Goal: Find specific page/section: Find specific page/section

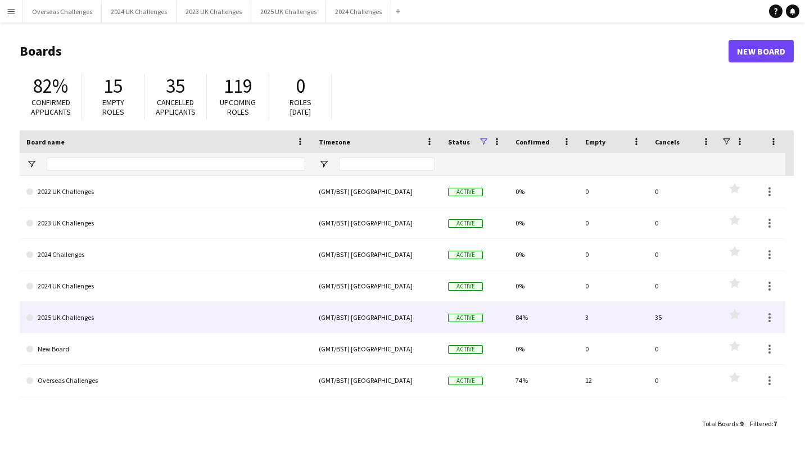
click at [71, 308] on link "2025 UK Challenges" at bounding box center [165, 317] width 279 height 31
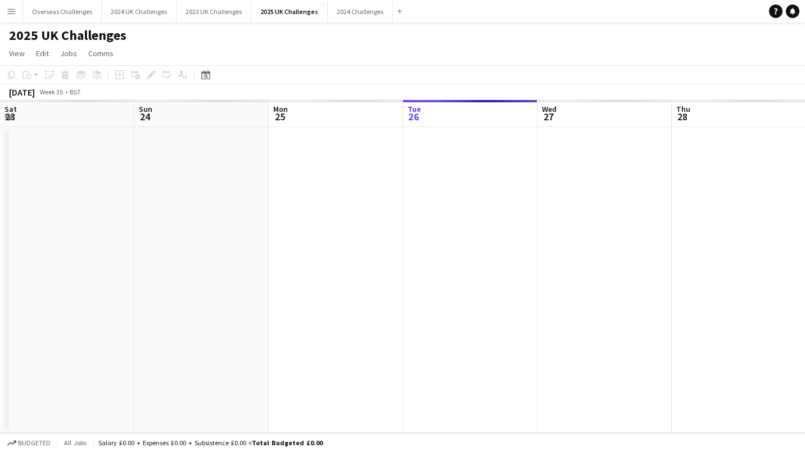
scroll to position [0, 269]
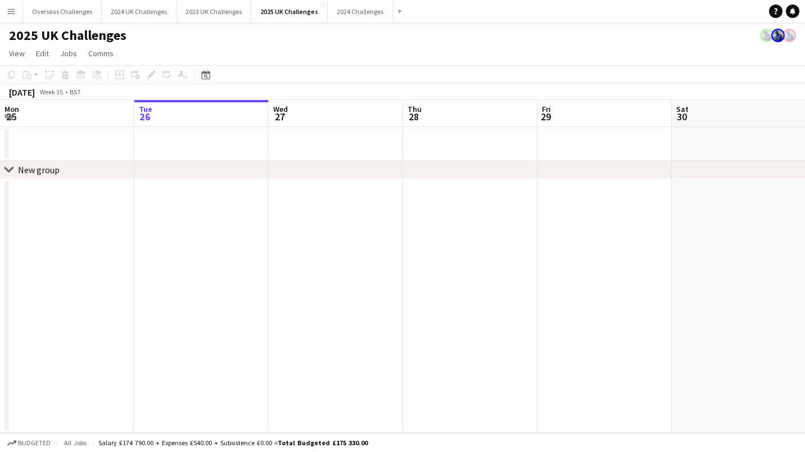
click at [46, 209] on app-date-cell at bounding box center [67, 306] width 134 height 254
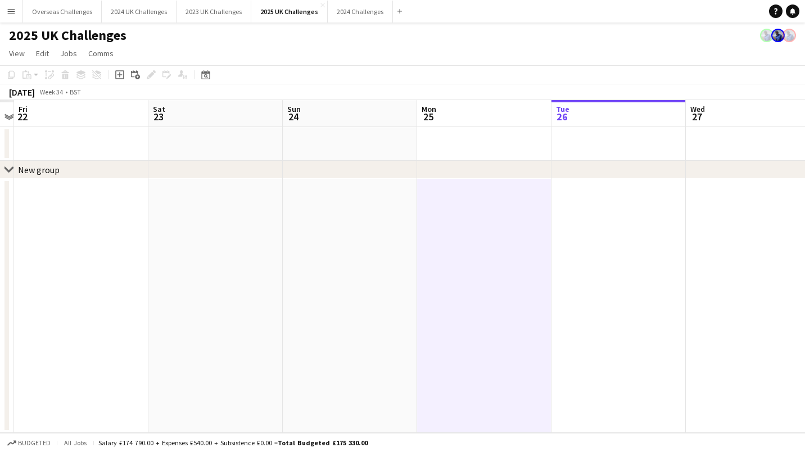
scroll to position [0, 253]
drag, startPoint x: 176, startPoint y: 269, endPoint x: 556, endPoint y: 281, distance: 380.2
click at [556, 281] on app-calendar-viewport "Wed 20 Thu 21 Fri 22 Sat 23 Sun 24 Mon 25 Tue 26 Wed 27 Thu 28 Fri 29 Sat 30" at bounding box center [402, 266] width 805 height 333
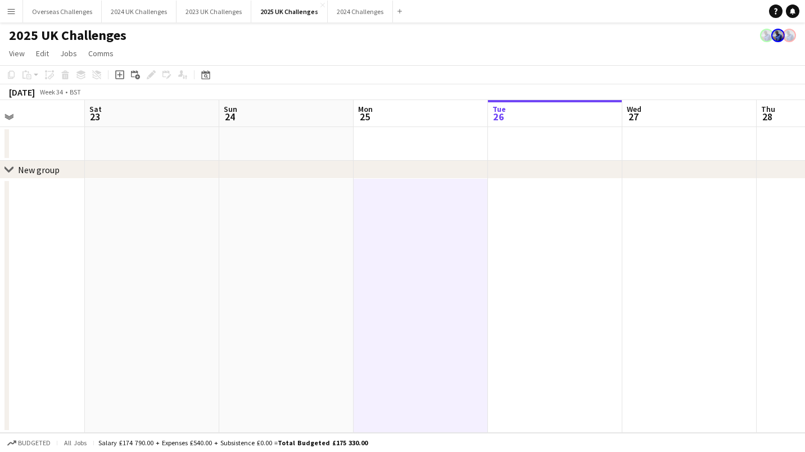
scroll to position [0, 339]
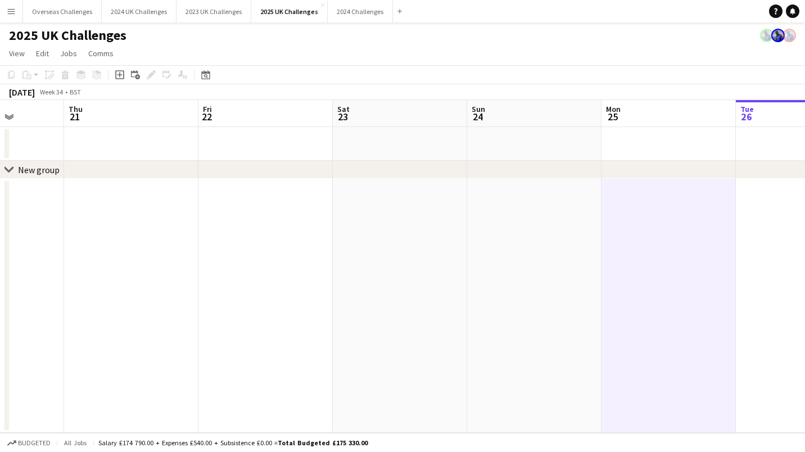
drag, startPoint x: 245, startPoint y: 261, endPoint x: 427, endPoint y: 272, distance: 183.0
click at [427, 272] on app-calendar-viewport "Mon 18 Tue 19 Wed 20 Thu 21 Fri 22 Sat 23 Sun 24 Mon 25 Tue 26 Wed 27 Thu 28" at bounding box center [402, 266] width 805 height 333
click at [123, 383] on app-date-cell at bounding box center [131, 306] width 134 height 254
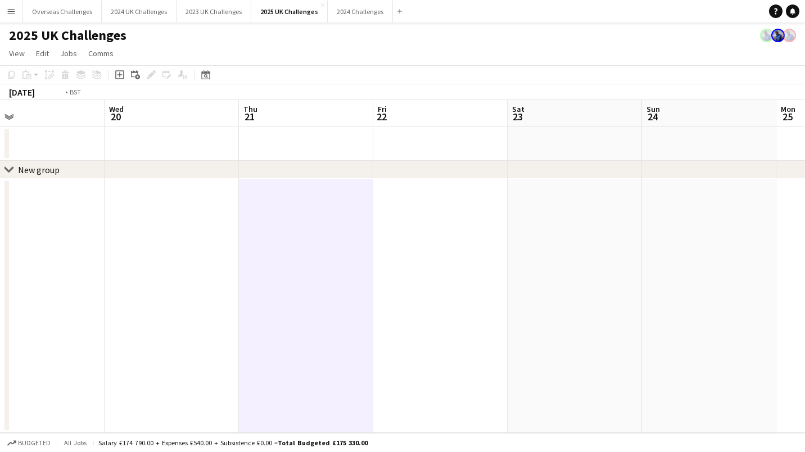
drag, startPoint x: 135, startPoint y: 345, endPoint x: 611, endPoint y: 369, distance: 476.8
click at [722, 367] on app-calendar-viewport "Mon 18 Tue 19 Wed 20 Thu 21 Fri 22 Sat 23 Sun 24 Mon 25 Tue 26 Wed 27 Thu 28" at bounding box center [402, 266] width 805 height 333
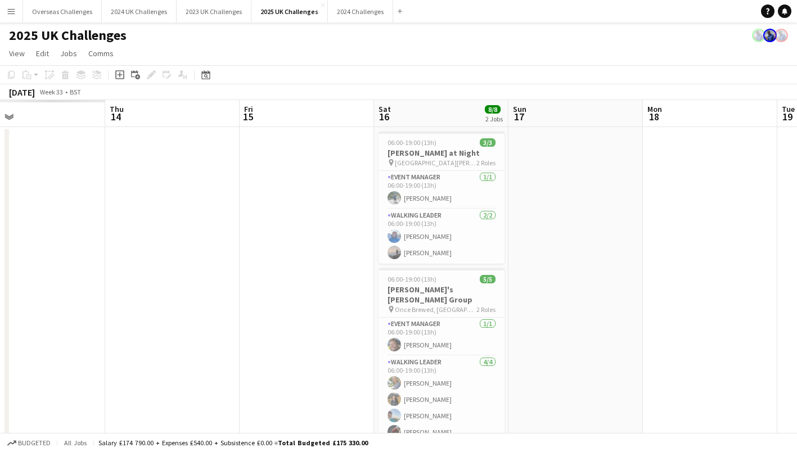
drag, startPoint x: 319, startPoint y: 331, endPoint x: 715, endPoint y: 319, distance: 395.4
click at [715, 319] on app-calendar-viewport "Mon 11 Tue 12 Wed 13 Thu 14 Fri 15 Sat 16 8/8 2 Jobs Sun 17 Mon 18 Tue 19 Wed 2…" at bounding box center [398, 305] width 797 height 410
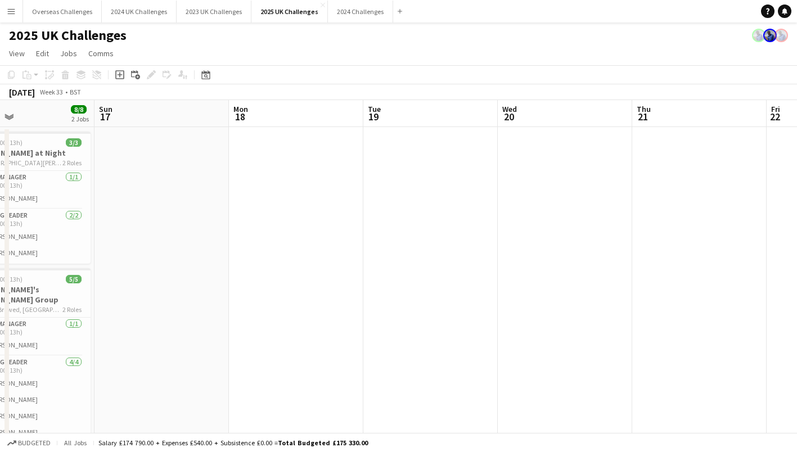
drag, startPoint x: 746, startPoint y: 305, endPoint x: 331, endPoint y: 284, distance: 415.4
click at [331, 284] on app-calendar-viewport "Wed 13 13/15 1 Job Thu 14 Fri 15 Sat 16 8/8 2 Jobs Sun 17 Mon 18 Tue 19 Wed 20 …" at bounding box center [398, 305] width 797 height 410
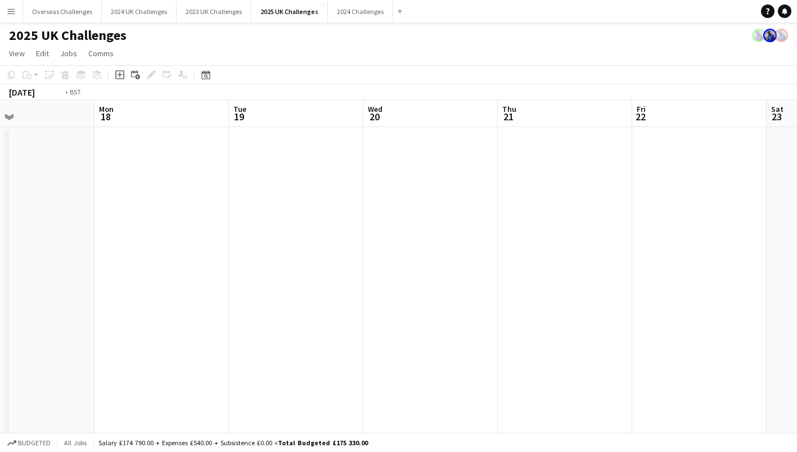
drag, startPoint x: 570, startPoint y: 257, endPoint x: 169, endPoint y: 261, distance: 401.4
click at [167, 262] on app-calendar-viewport "Thu 14 Fri 15 Sat 16 8/8 2 Jobs Sun 17 Mon 18 Tue 19 Wed 20 Thu 21 Fri 22 Sat 2…" at bounding box center [398, 305] width 797 height 410
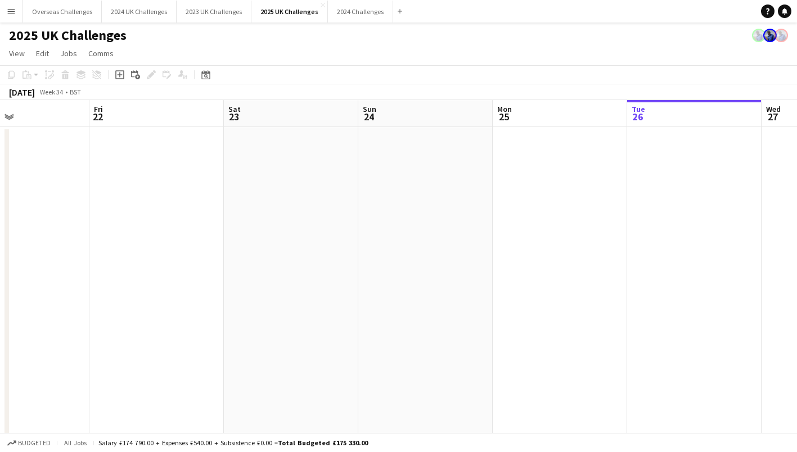
drag, startPoint x: 476, startPoint y: 269, endPoint x: 202, endPoint y: 277, distance: 273.9
click at [202, 277] on app-calendar-viewport "Mon 18 Tue 19 Wed 20 Thu 21 Fri 22 Sat 23 Sun 24 Mon 25 Tue 26 Wed 27 Thu 28" at bounding box center [398, 305] width 797 height 410
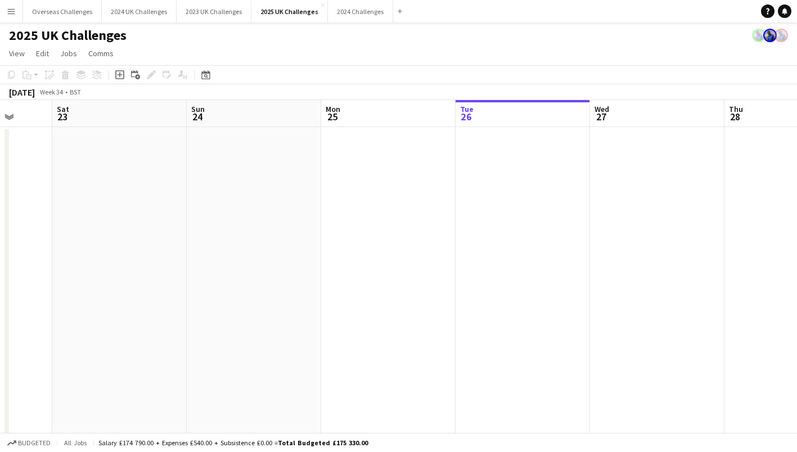
drag, startPoint x: 657, startPoint y: 400, endPoint x: 502, endPoint y: 395, distance: 154.7
click at [485, 403] on app-calendar-viewport "Wed 20 Thu 21 Fri 22 Sat 23 Sun 24 Mon 25 Tue 26 Wed 27 Thu 28 Fri 29 Sat 30" at bounding box center [398, 305] width 797 height 410
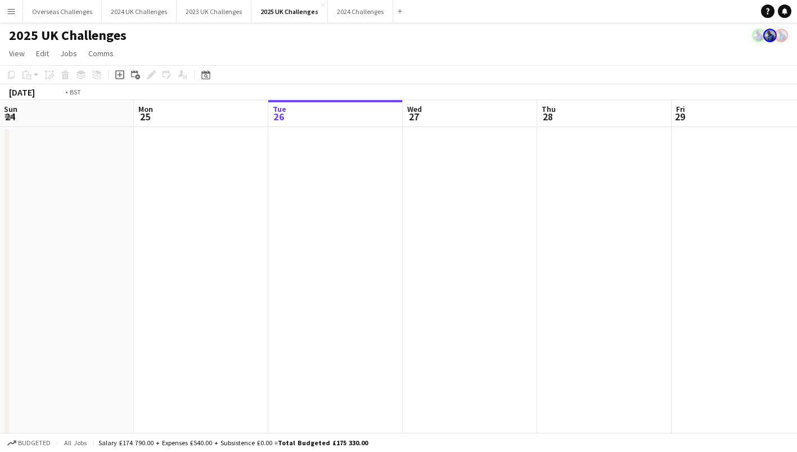
drag, startPoint x: 632, startPoint y: 374, endPoint x: 340, endPoint y: 373, distance: 292.4
click at [340, 373] on app-calendar-viewport "Thu 21 Fri 22 Sat 23 Sun 24 Mon 25 Tue 26 Wed 27 Thu 28 Fri 29 Sat 30 Sun 31" at bounding box center [398, 305] width 797 height 410
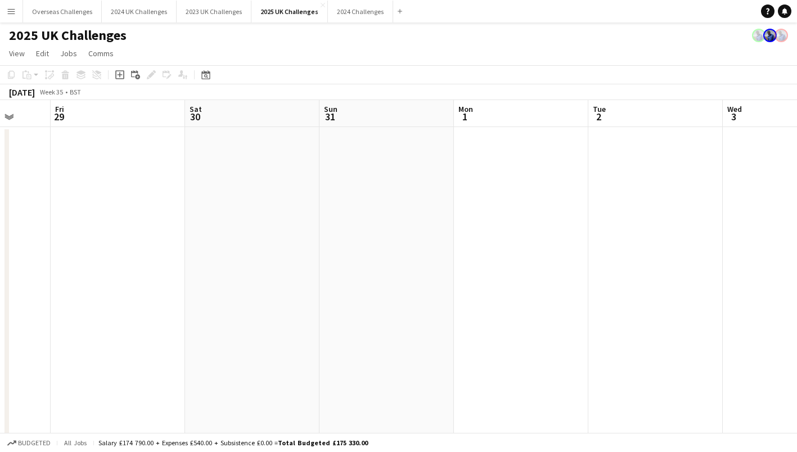
scroll to position [0, 347]
drag, startPoint x: 585, startPoint y: 343, endPoint x: 240, endPoint y: 343, distance: 345.8
click at [240, 343] on app-calendar-viewport "Mon 25 Tue 26 Wed 27 Thu 28 Fri 29 Sat 30 Sun 31 Mon 1 Tue 2 Wed 3 Thu 4" at bounding box center [398, 305] width 797 height 410
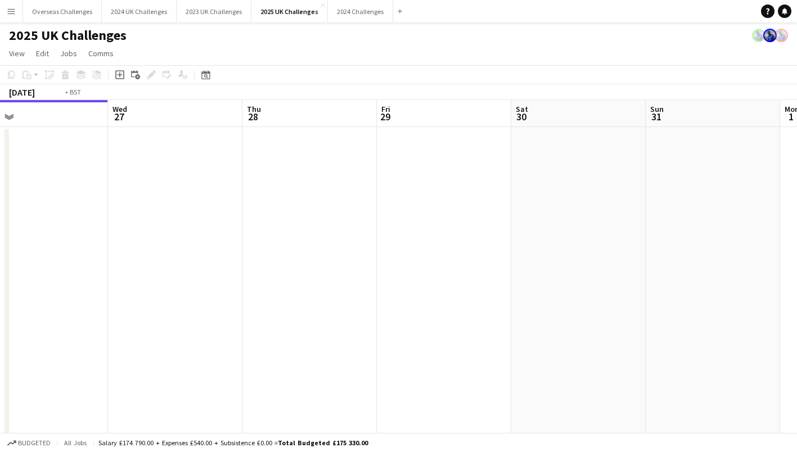
scroll to position [0, 263]
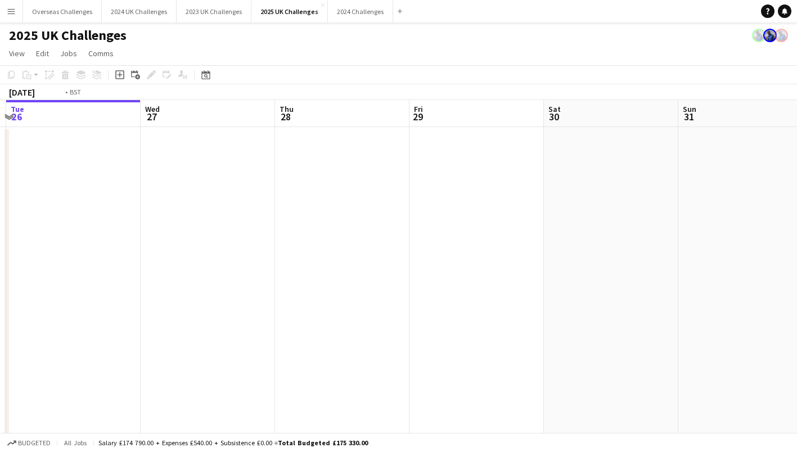
drag, startPoint x: 212, startPoint y: 314, endPoint x: 566, endPoint y: 321, distance: 353.7
click at [566, 321] on app-calendar-viewport "Sun 24 Mon 25 Tue 26 Wed 27 Thu 28 Fri 29 Sat 30 Sun 31 Mon 1 Tue 2 Wed 3" at bounding box center [398, 305] width 797 height 410
